Goal: Book appointment/travel/reservation

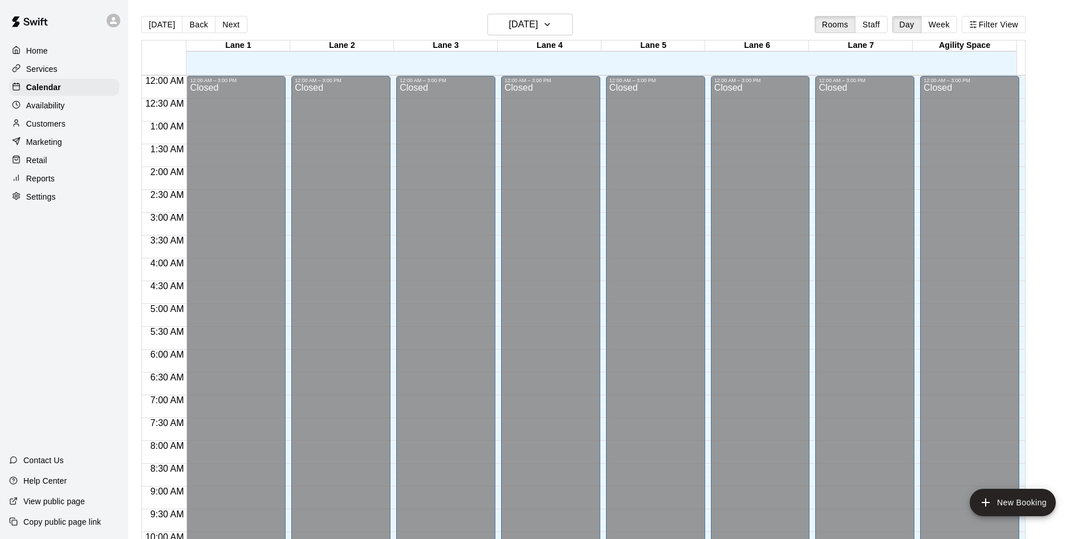
scroll to position [505, 0]
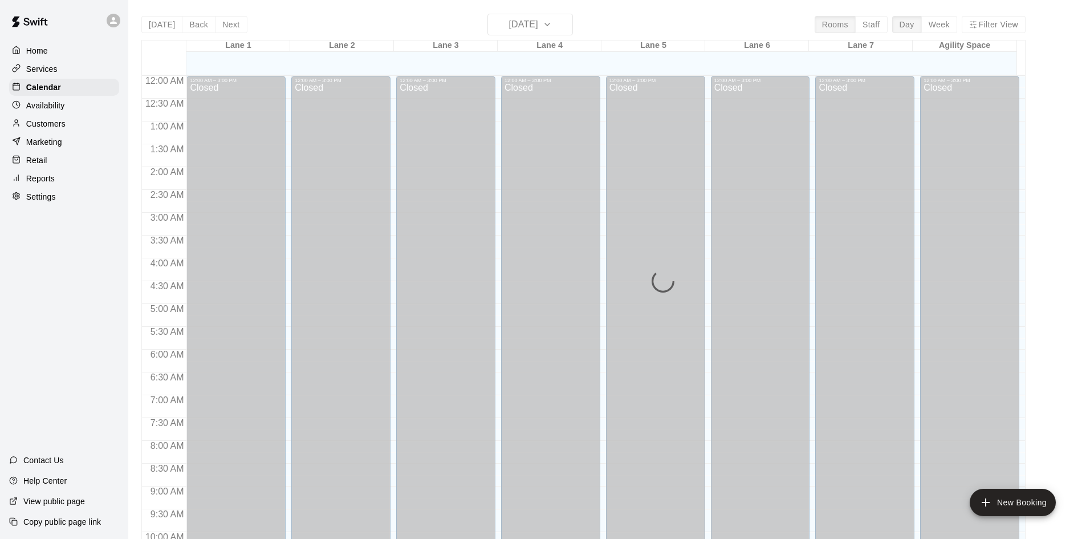
scroll to position [541, 0]
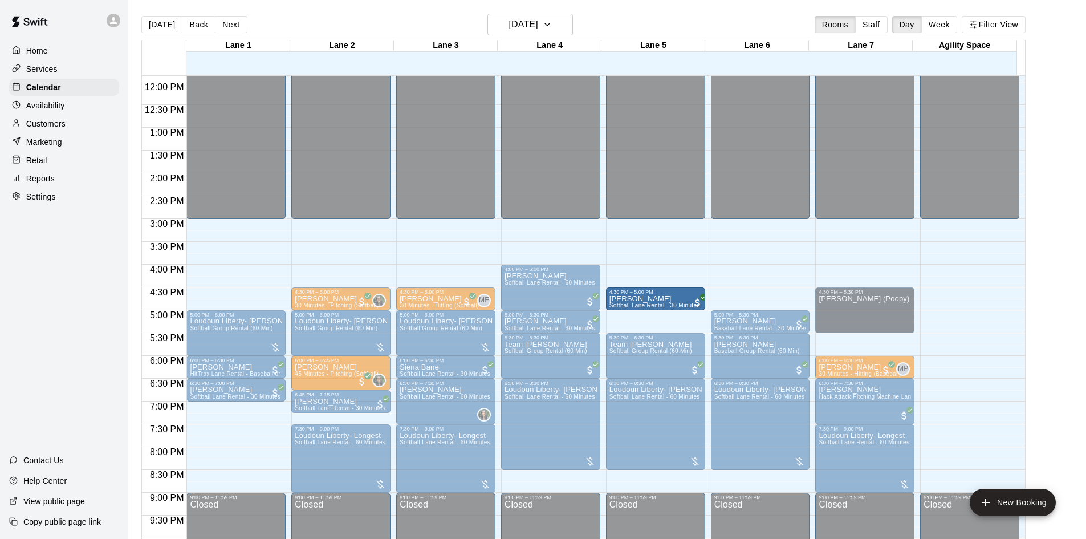
drag, startPoint x: 221, startPoint y: 297, endPoint x: 658, endPoint y: 301, distance: 437.1
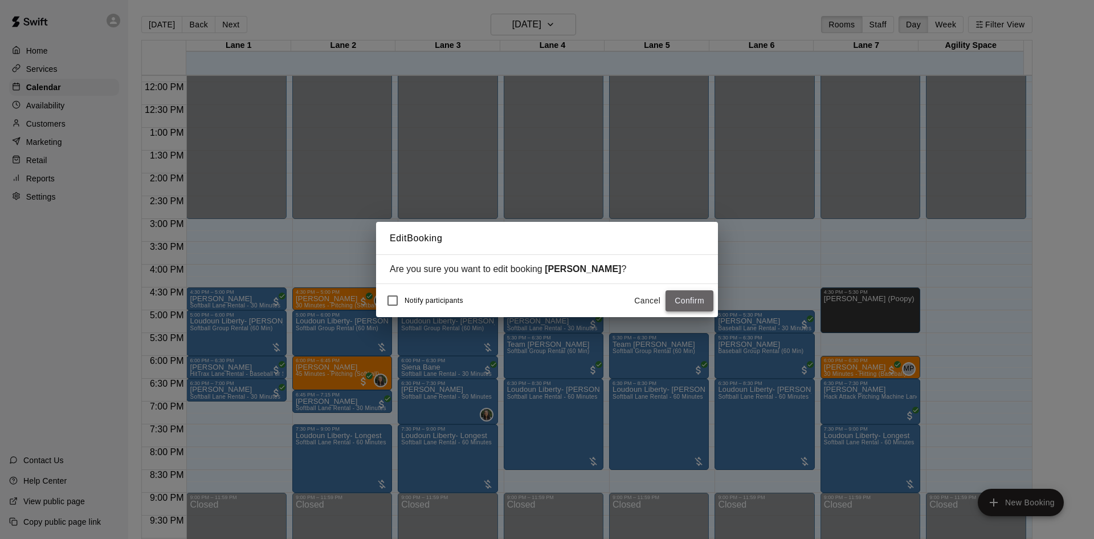
click at [687, 295] on button "Confirm" at bounding box center [690, 300] width 48 height 21
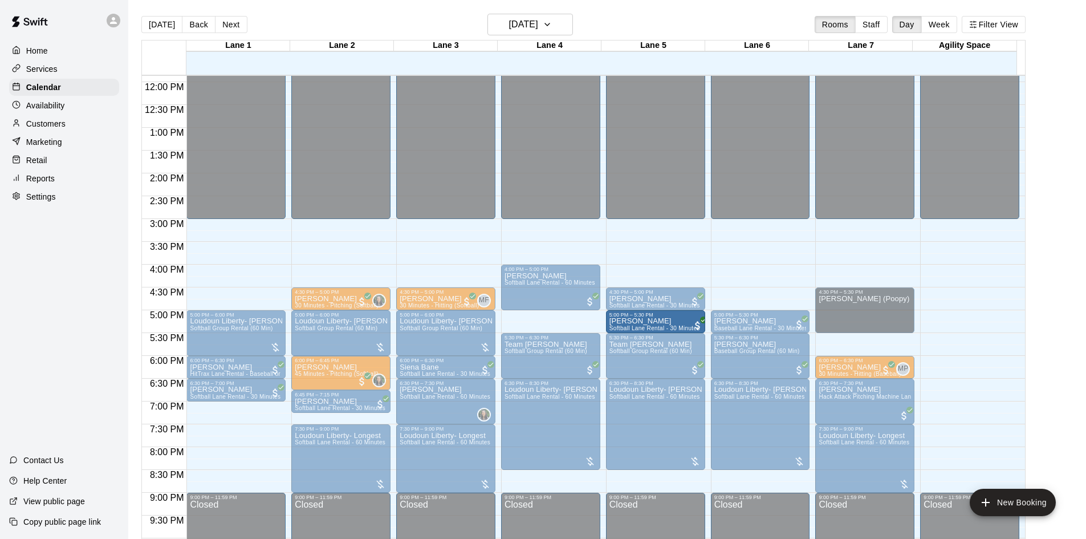
drag, startPoint x: 554, startPoint y: 321, endPoint x: 630, endPoint y: 322, distance: 75.2
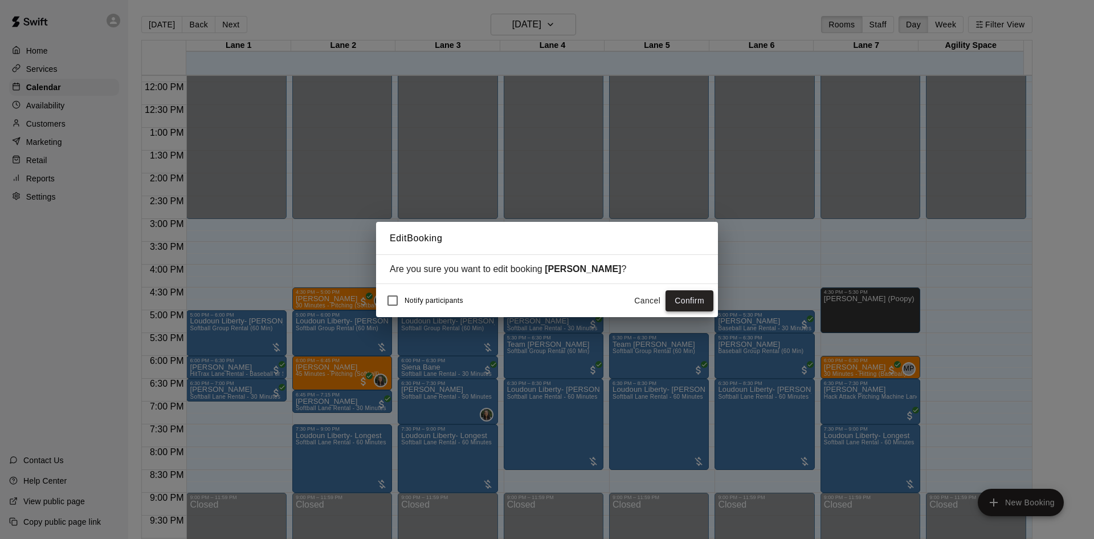
click at [692, 304] on button "Confirm" at bounding box center [690, 300] width 48 height 21
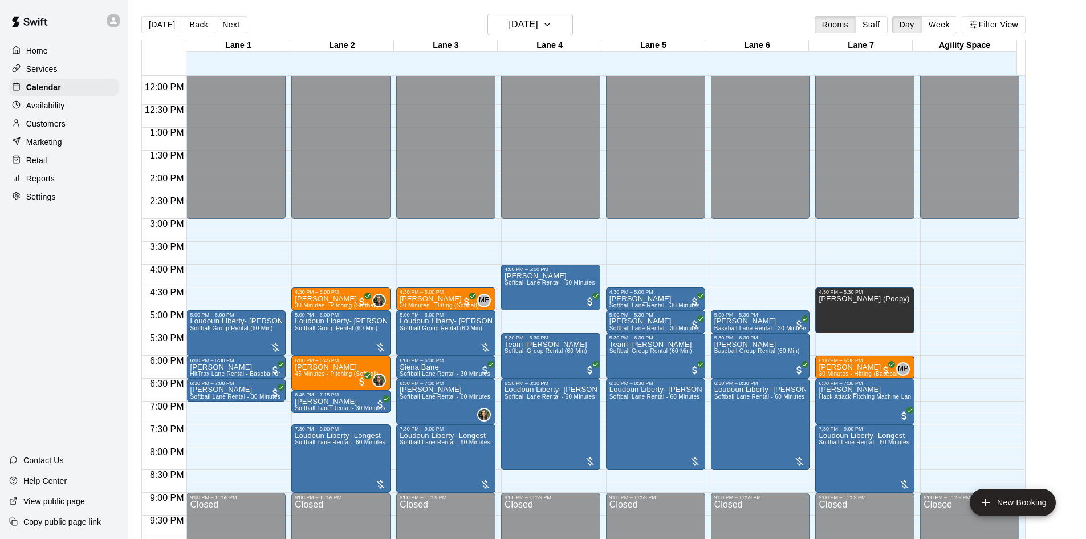
click at [55, 122] on p "Customers" at bounding box center [45, 123] width 39 height 11
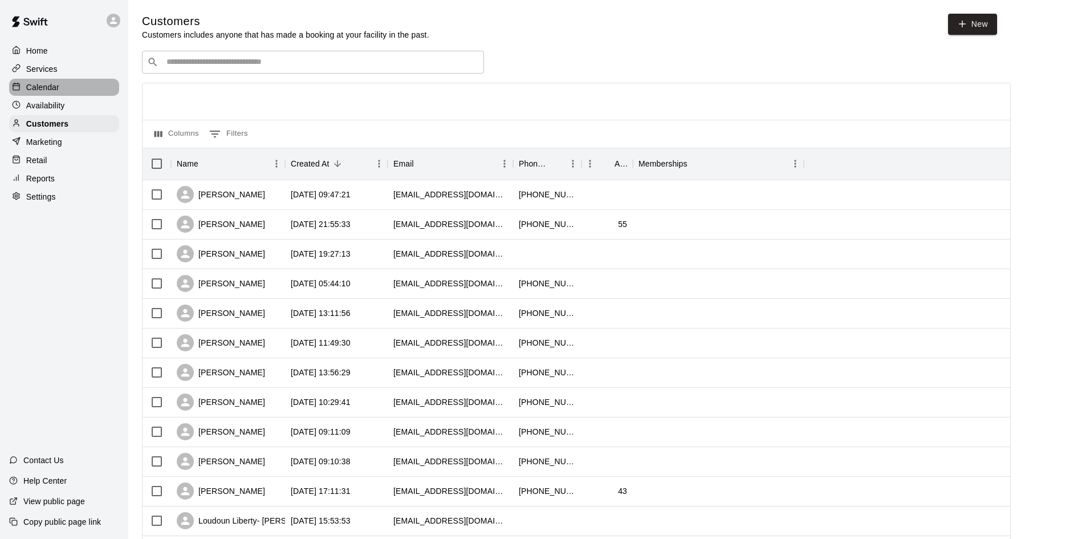
click at [49, 88] on p "Calendar" at bounding box center [42, 86] width 33 height 11
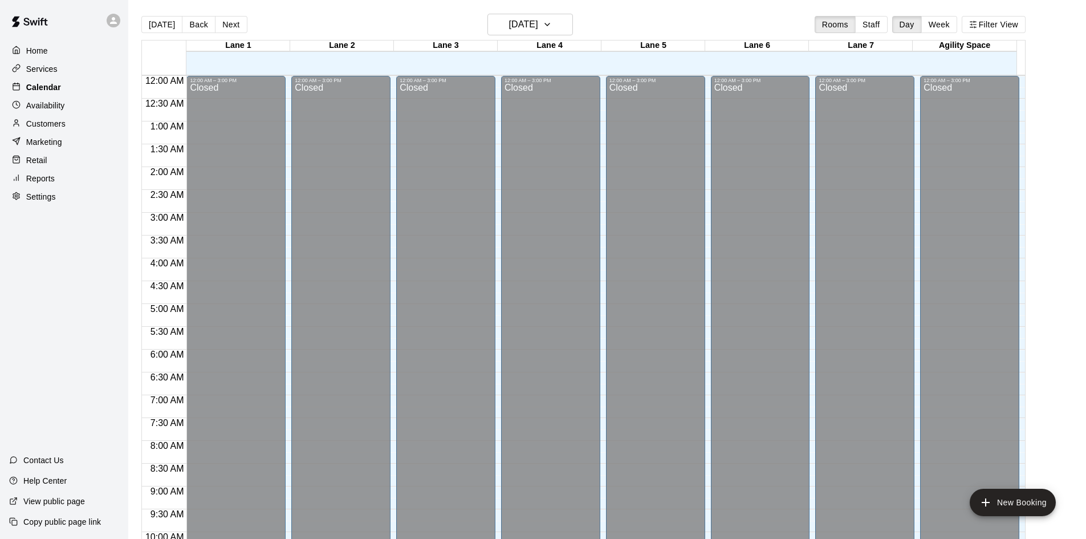
scroll to position [542, 0]
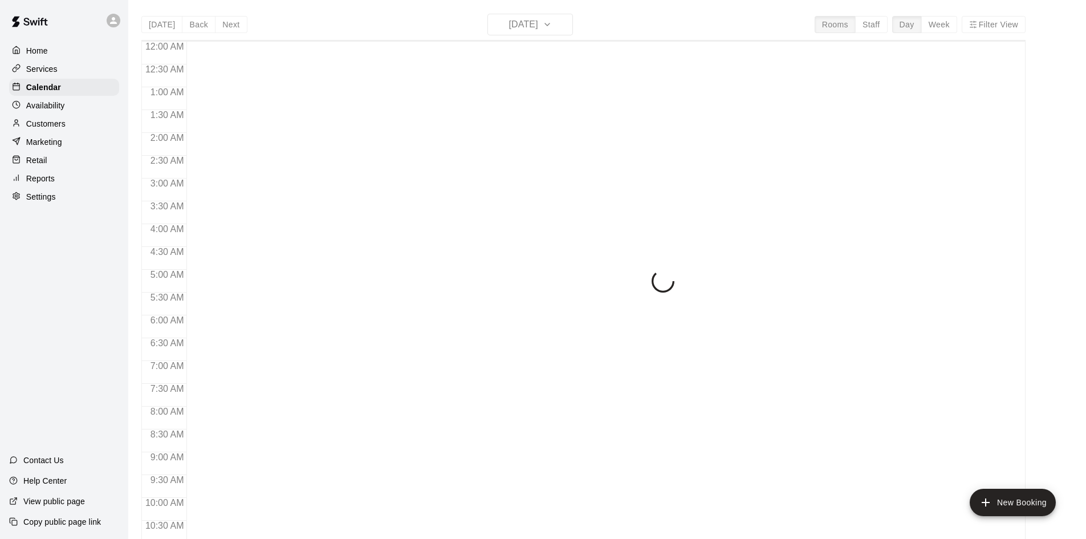
scroll to position [552, 0]
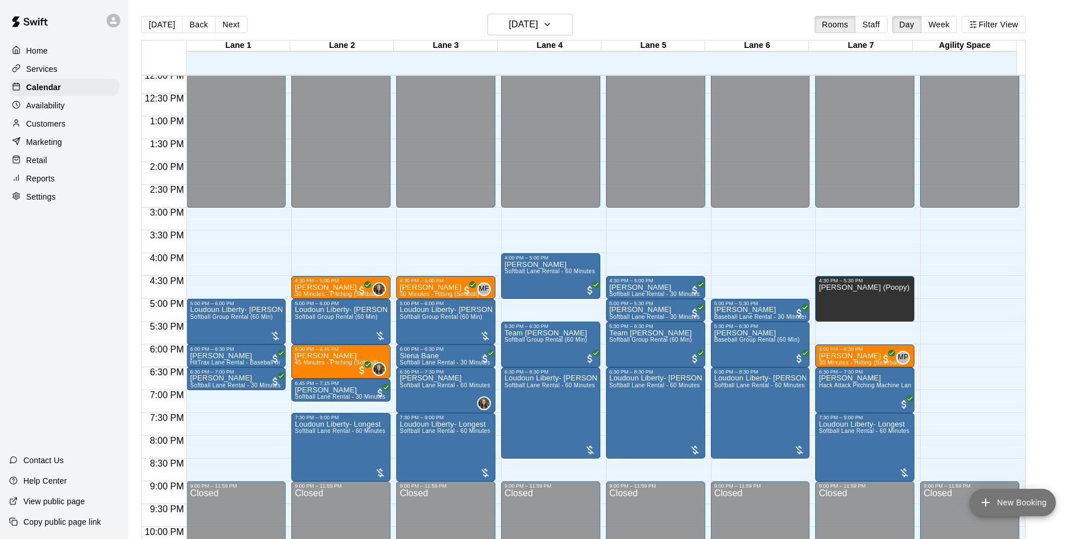
click at [985, 507] on icon "add" at bounding box center [985, 502] width 14 height 14
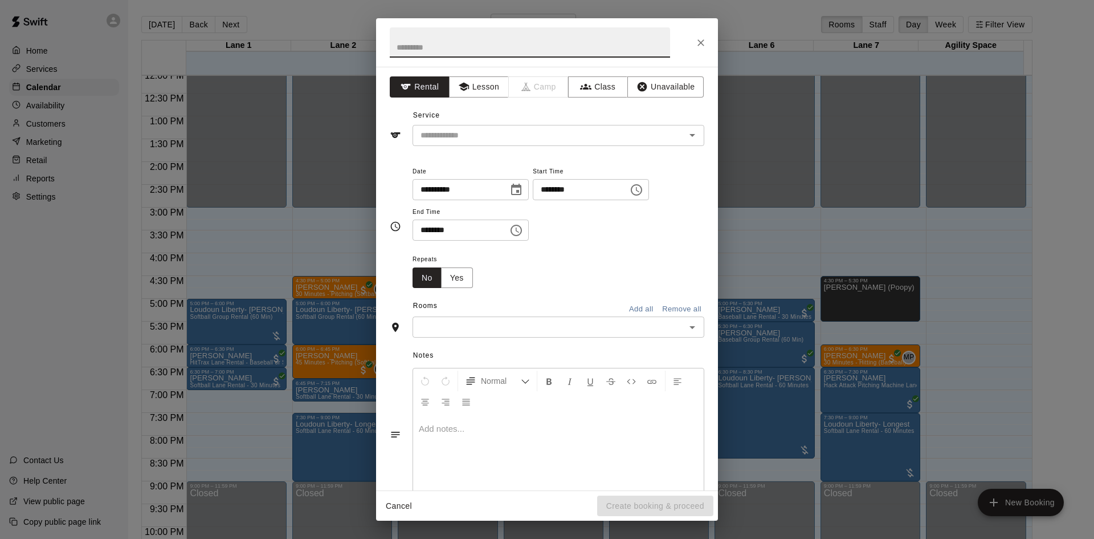
click at [608, 191] on input "********" at bounding box center [577, 189] width 88 height 21
type input "********"
click at [523, 53] on input "text" at bounding box center [530, 42] width 280 height 30
type input "*******"
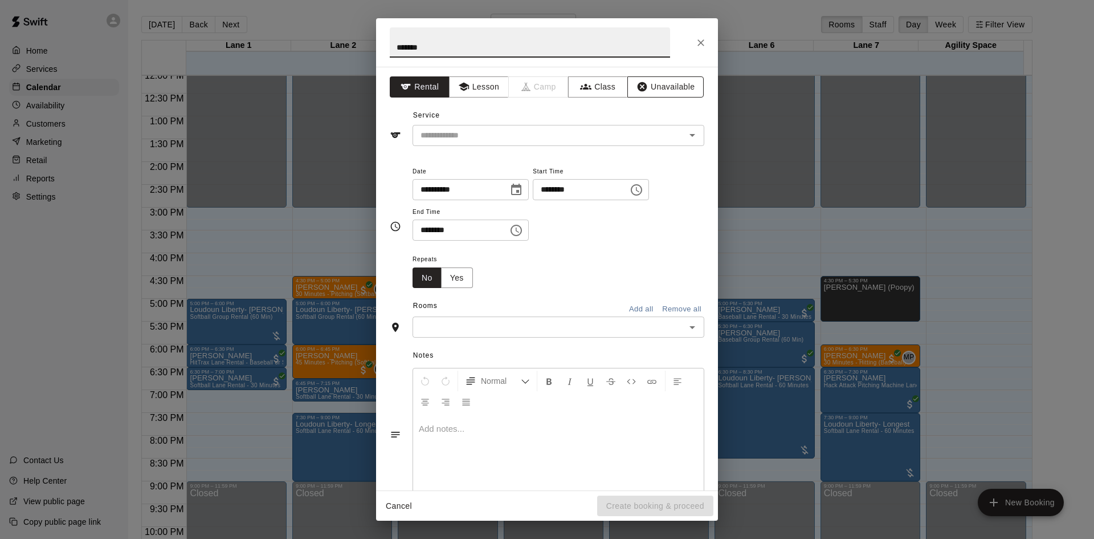
click at [671, 92] on button "Unavailable" at bounding box center [665, 86] width 76 height 21
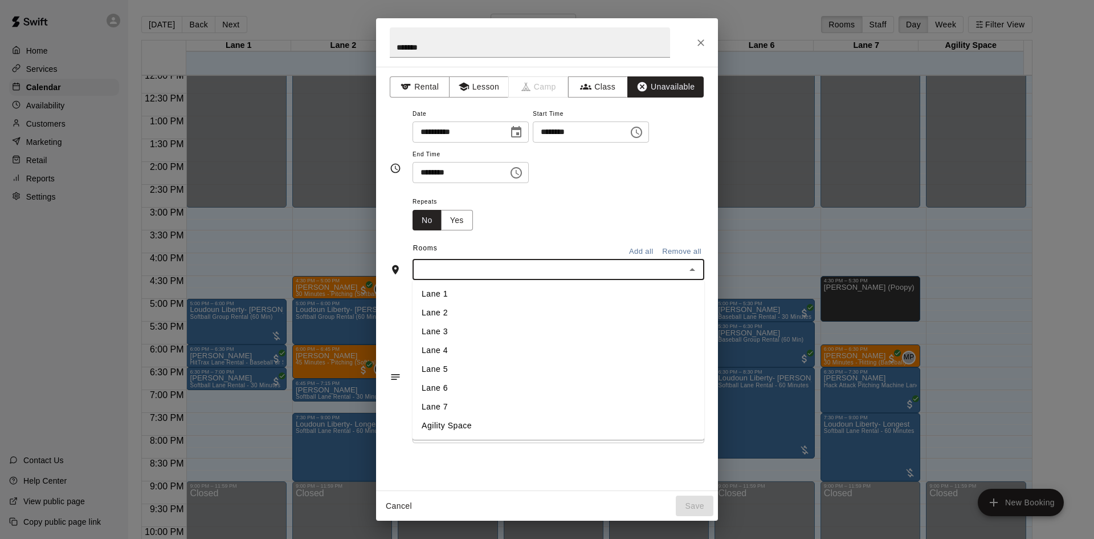
click at [523, 272] on input "text" at bounding box center [549, 269] width 266 height 14
click at [462, 401] on li "Lane 7" at bounding box center [559, 406] width 292 height 19
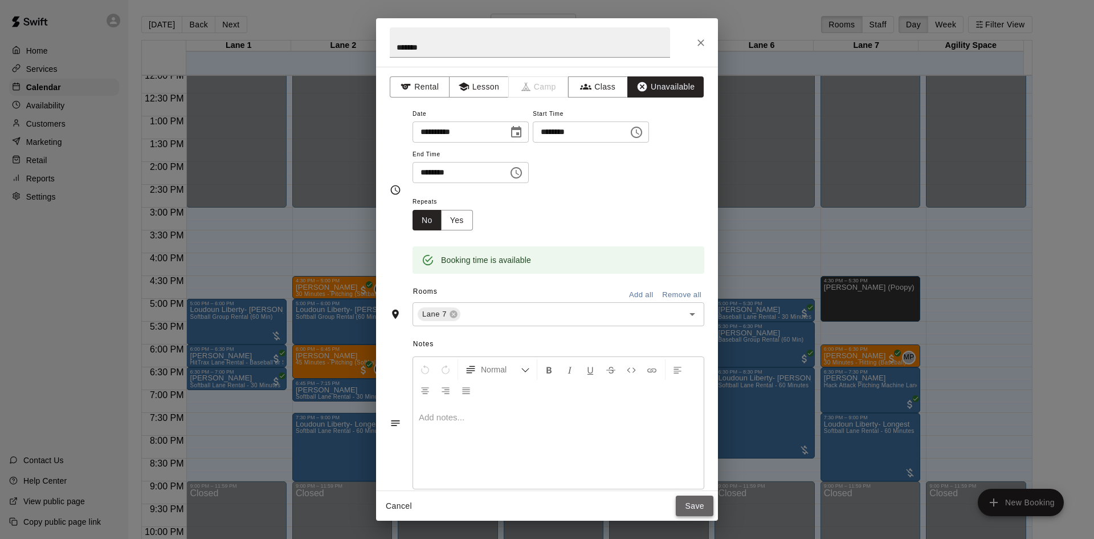
click at [700, 503] on button "Save" at bounding box center [695, 505] width 38 height 21
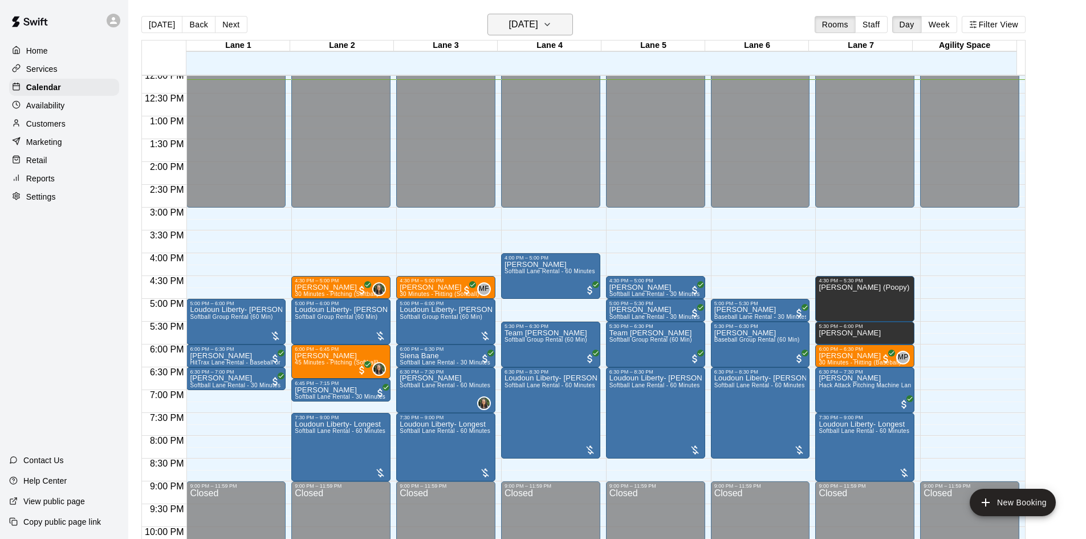
click at [573, 22] on button "[DATE]" at bounding box center [529, 25] width 85 height 22
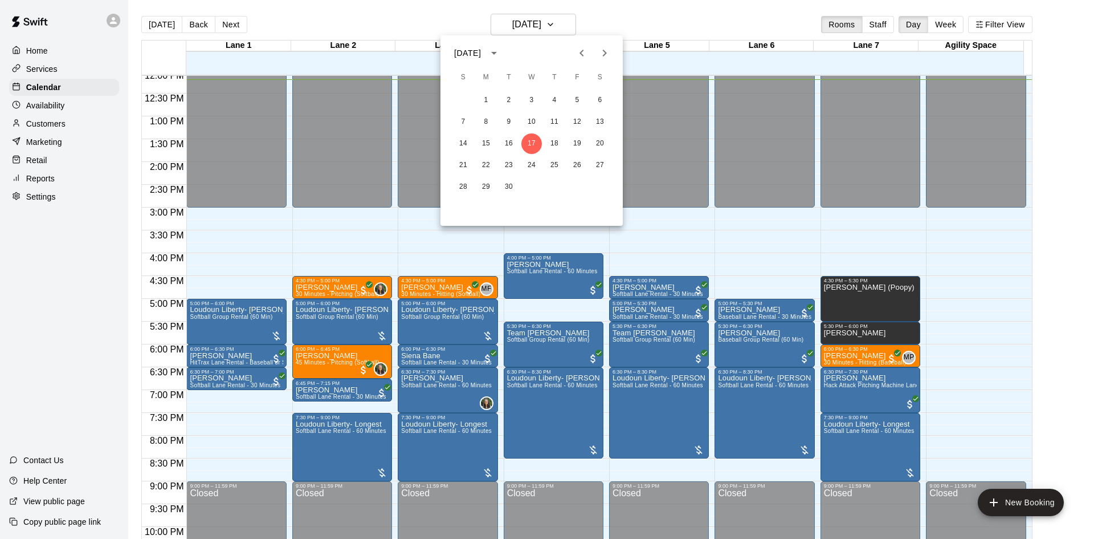
click at [602, 52] on icon "Next month" at bounding box center [605, 53] width 14 height 14
click at [603, 101] on button "3" at bounding box center [600, 100] width 21 height 21
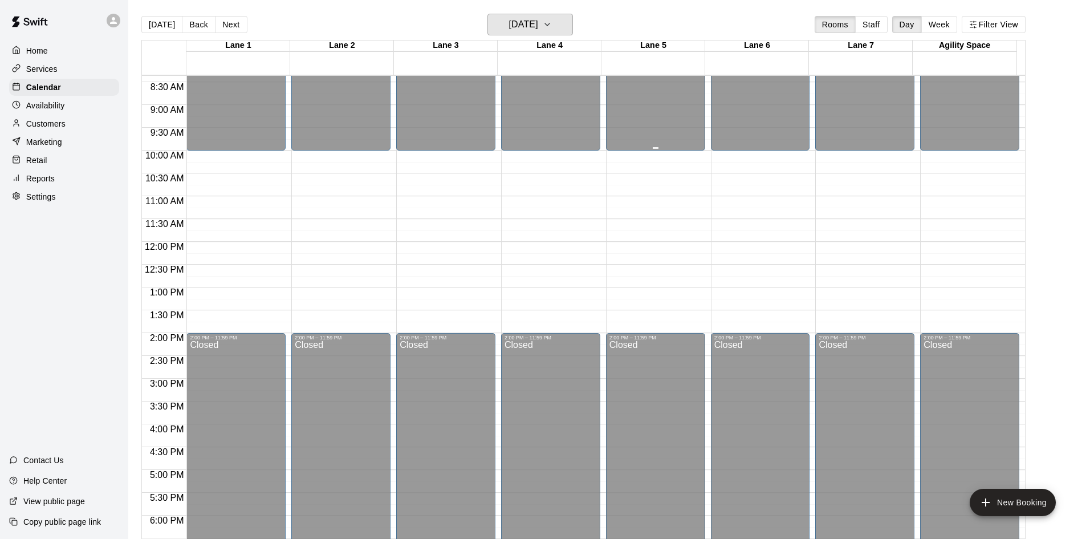
scroll to position [267, 0]
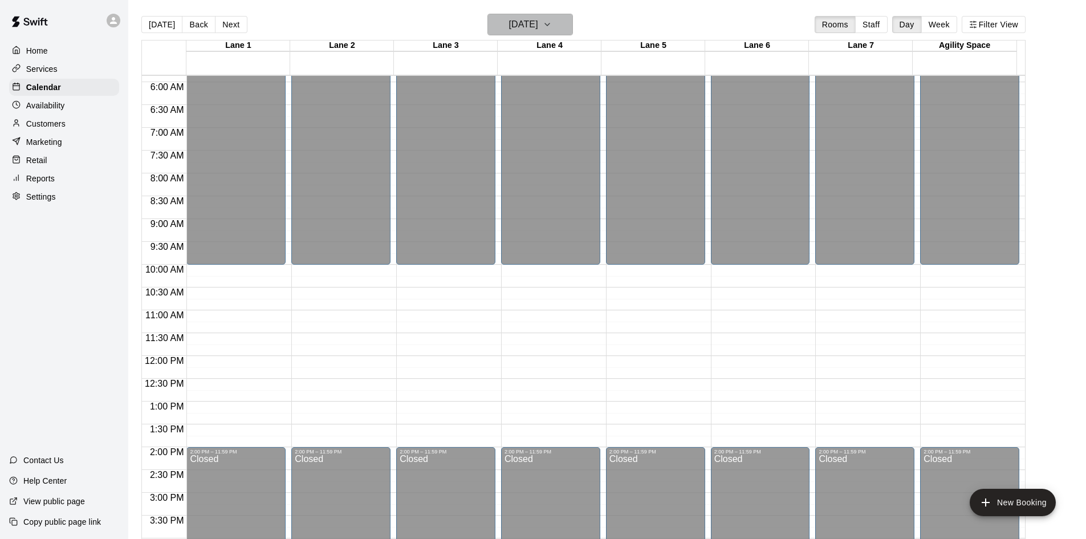
click at [549, 25] on icon "button" at bounding box center [547, 24] width 5 height 2
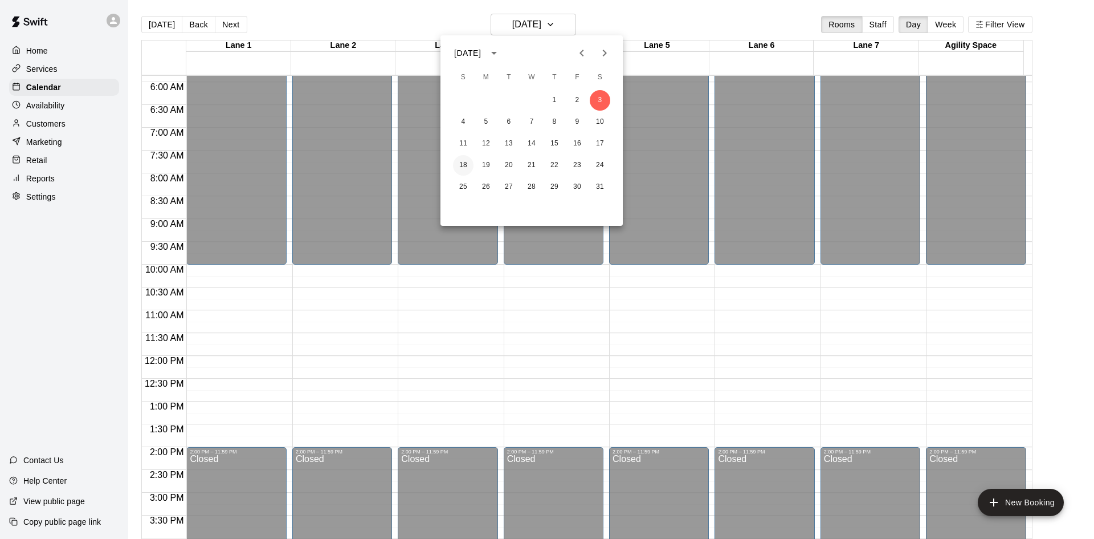
click at [460, 162] on button "18" at bounding box center [463, 165] width 21 height 21
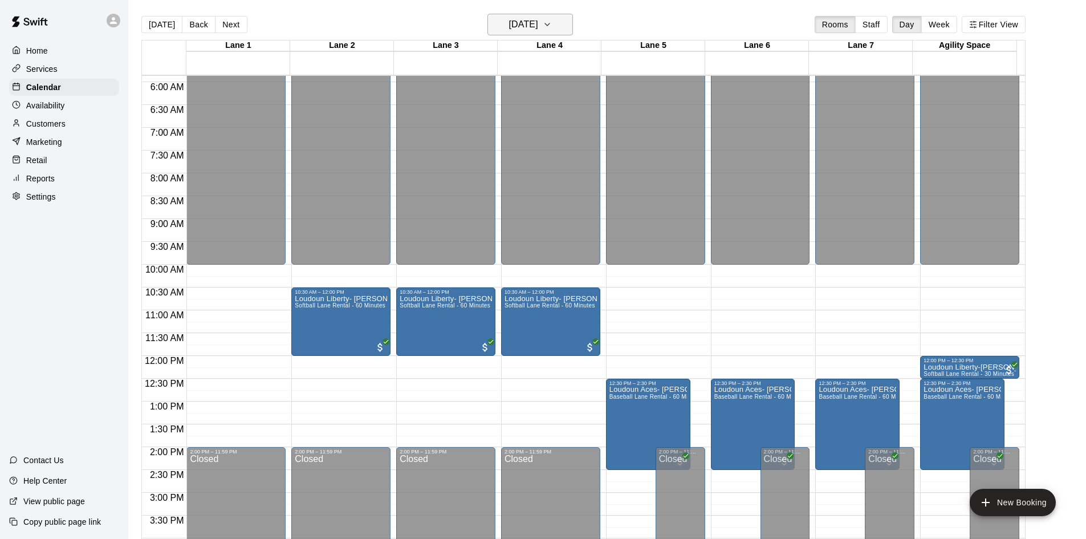
click at [538, 28] on h6 "Sunday Jan 18" at bounding box center [523, 25] width 29 height 16
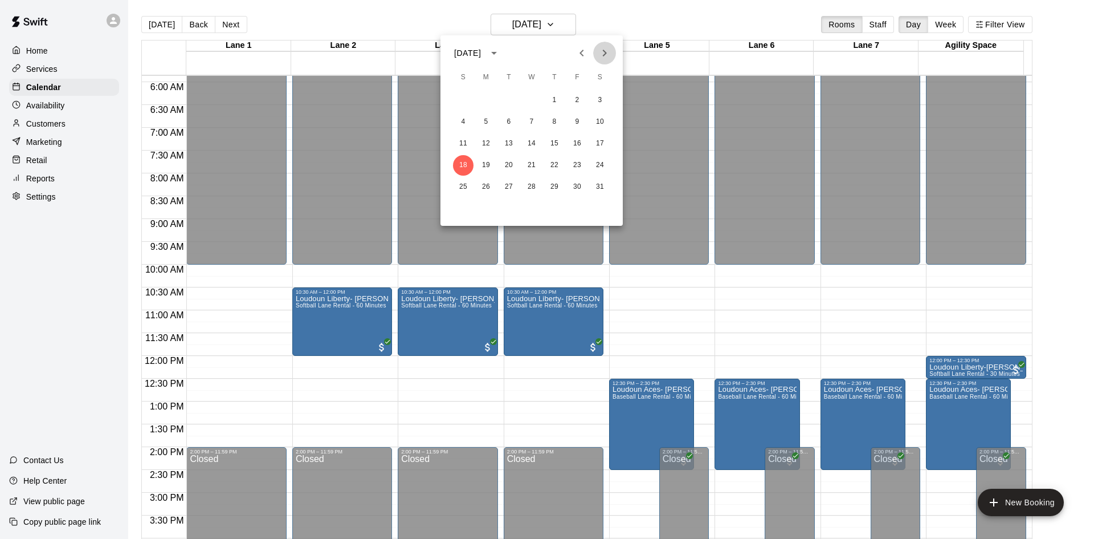
click at [604, 52] on icon "Next month" at bounding box center [605, 53] width 14 height 14
click at [512, 118] on button "10" at bounding box center [509, 122] width 21 height 21
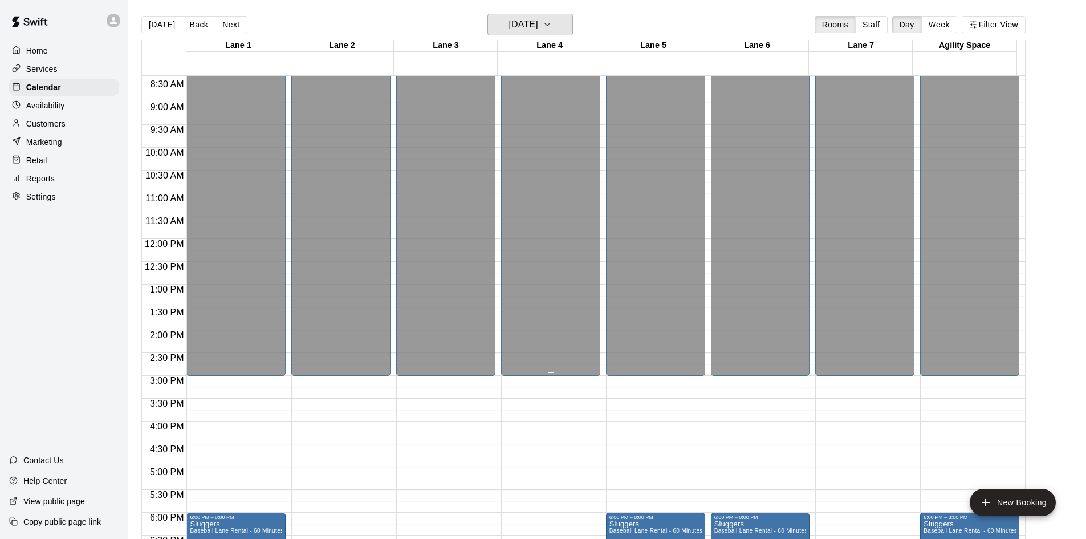
scroll to position [552, 0]
